Goal: Use online tool/utility: Utilize a website feature to perform a specific function

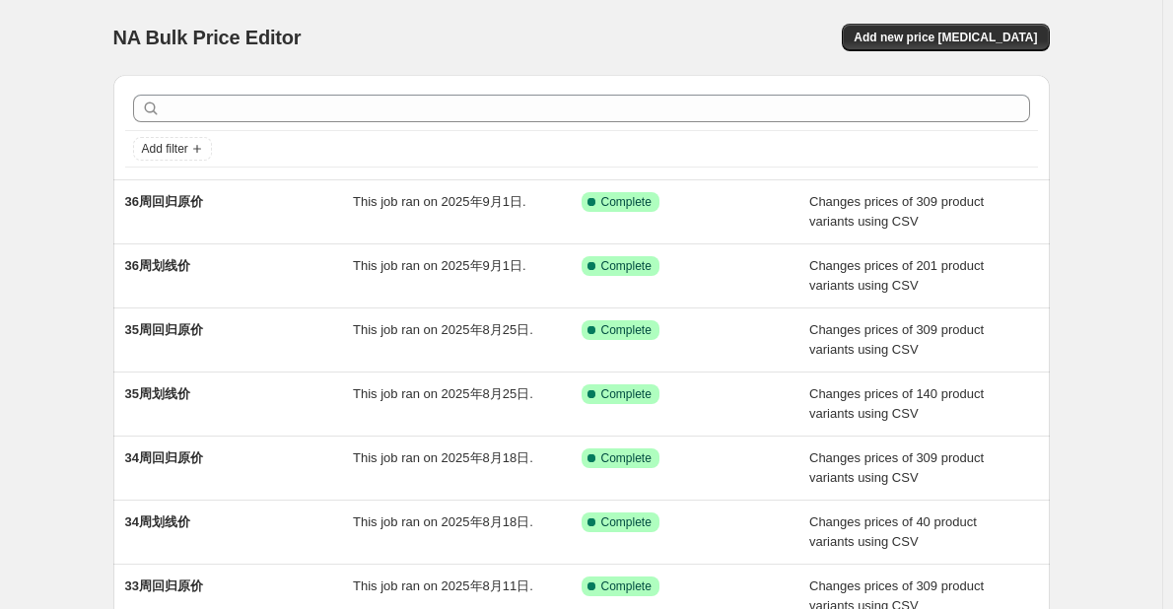
click at [68, 383] on div "NA Bulk Price Editor. This page is ready NA Bulk Price Editor Add new price cha…" at bounding box center [581, 507] width 1162 height 1015
